Goal: Task Accomplishment & Management: Manage account settings

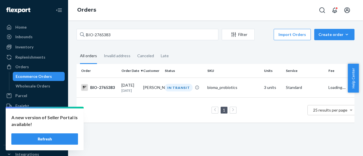
type input "BIO-2765383"
click at [152, 87] on td "Kristin ODonnell" at bounding box center [152, 88] width 22 height 20
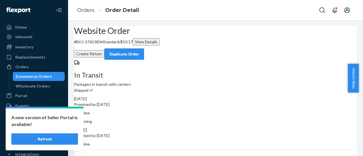
click at [104, 50] on button "Create Return" at bounding box center [89, 53] width 30 height 7
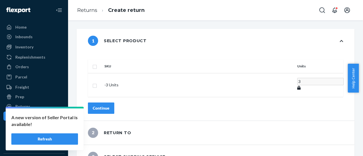
click at [119, 60] on th "SKU" at bounding box center [198, 67] width 193 height 14
drag, startPoint x: 113, startPoint y: 75, endPoint x: 112, endPoint y: 79, distance: 3.8
click at [97, 82] on input "checkbox" at bounding box center [95, 85] width 5 height 6
checkbox input "true"
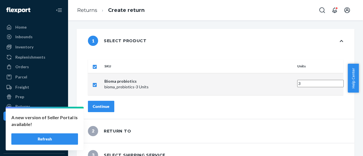
click at [110, 104] on div "Continue" at bounding box center [101, 107] width 17 height 6
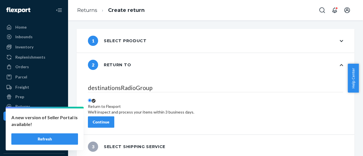
click at [110, 119] on div "Continue" at bounding box center [101, 122] width 17 height 6
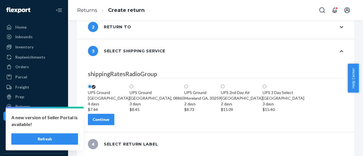
scroll to position [71, 0]
click at [114, 117] on button "Continue" at bounding box center [101, 119] width 26 height 11
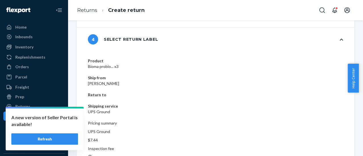
scroll to position [75, 0]
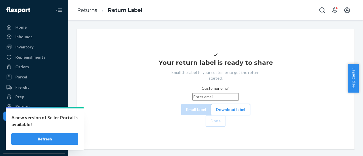
click at [211, 116] on button "Download label" at bounding box center [230, 109] width 39 height 11
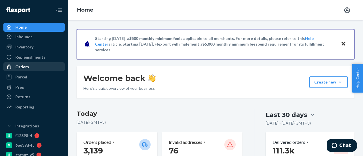
click at [12, 67] on div at bounding box center [10, 67] width 9 height 6
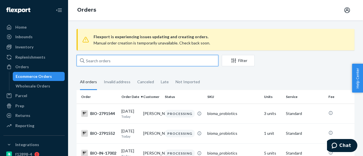
click at [93, 62] on input "text" at bounding box center [148, 60] width 142 height 11
paste input "2705624"
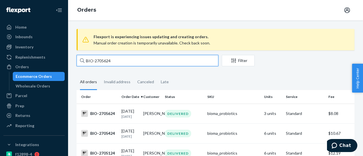
type input "BIO-2705624"
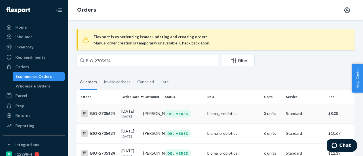
click at [165, 118] on div "DELIVERED" at bounding box center [184, 114] width 40 height 8
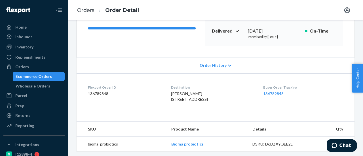
scroll to position [57, 0]
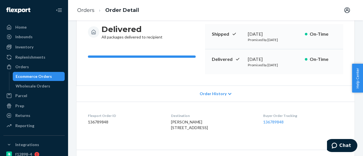
click at [225, 90] on div "Order History" at bounding box center [216, 94] width 278 height 16
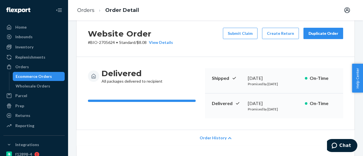
scroll to position [0, 0]
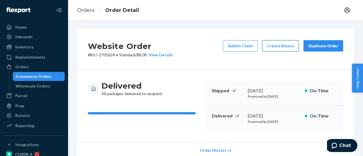
click at [286, 42] on button "Create Return" at bounding box center [280, 45] width 37 height 11
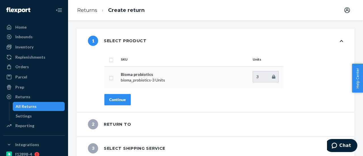
click at [114, 79] on td at bounding box center [111, 77] width 14 height 22
click at [111, 79] on input "checkbox" at bounding box center [111, 78] width 5 height 6
checkbox input "true"
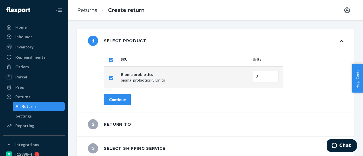
click at [118, 99] on div "Continue" at bounding box center [117, 100] width 17 height 6
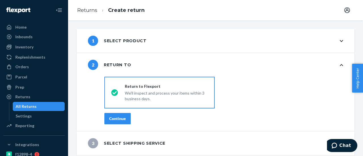
click at [112, 121] on div "Continue" at bounding box center [117, 119] width 17 height 6
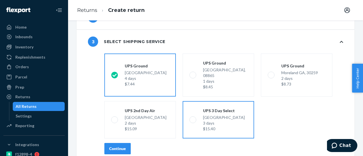
scroll to position [71, 0]
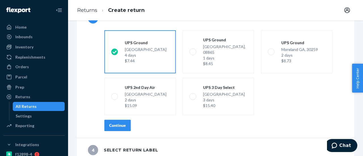
click at [121, 123] on div "Continue" at bounding box center [117, 126] width 17 height 6
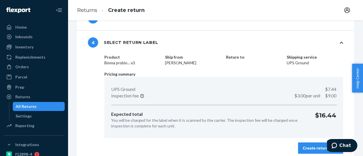
click at [300, 144] on button "Create return label" at bounding box center [320, 148] width 45 height 11
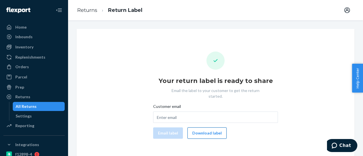
click at [201, 128] on button "Download label" at bounding box center [207, 133] width 39 height 11
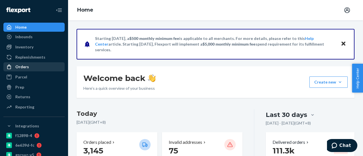
click at [18, 64] on div "Orders" at bounding box center [22, 67] width 14 height 6
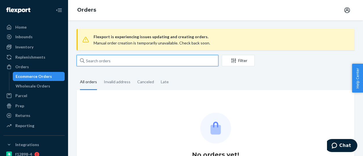
click at [117, 57] on input "text" at bounding box center [148, 60] width 142 height 11
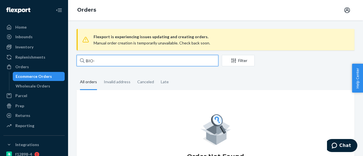
paste input "2790218"
type input "BIO-2790218"
drag, startPoint x: 159, startPoint y: 59, endPoint x: 46, endPoint y: 14, distance: 121.9
click at [81, 65] on div "BIO-2790218" at bounding box center [148, 60] width 142 height 11
